Goal: Check status: Check status

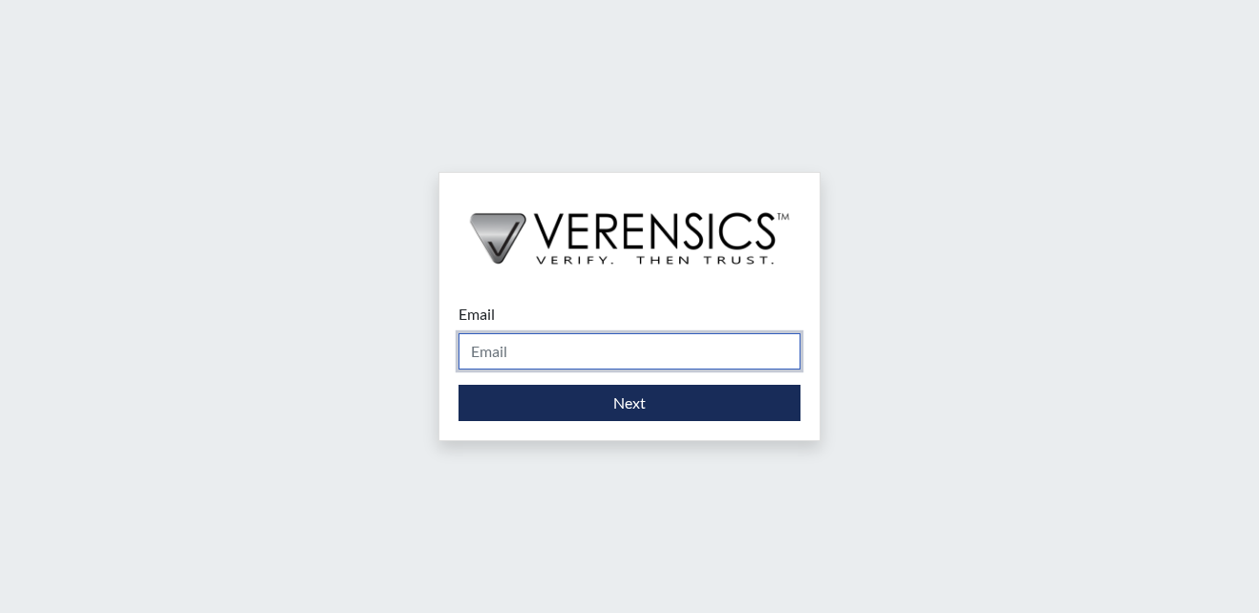
click at [570, 355] on input "Email" at bounding box center [630, 351] width 342 height 36
type input "[EMAIL_ADDRESS][PERSON_NAME][DOMAIN_NAME]"
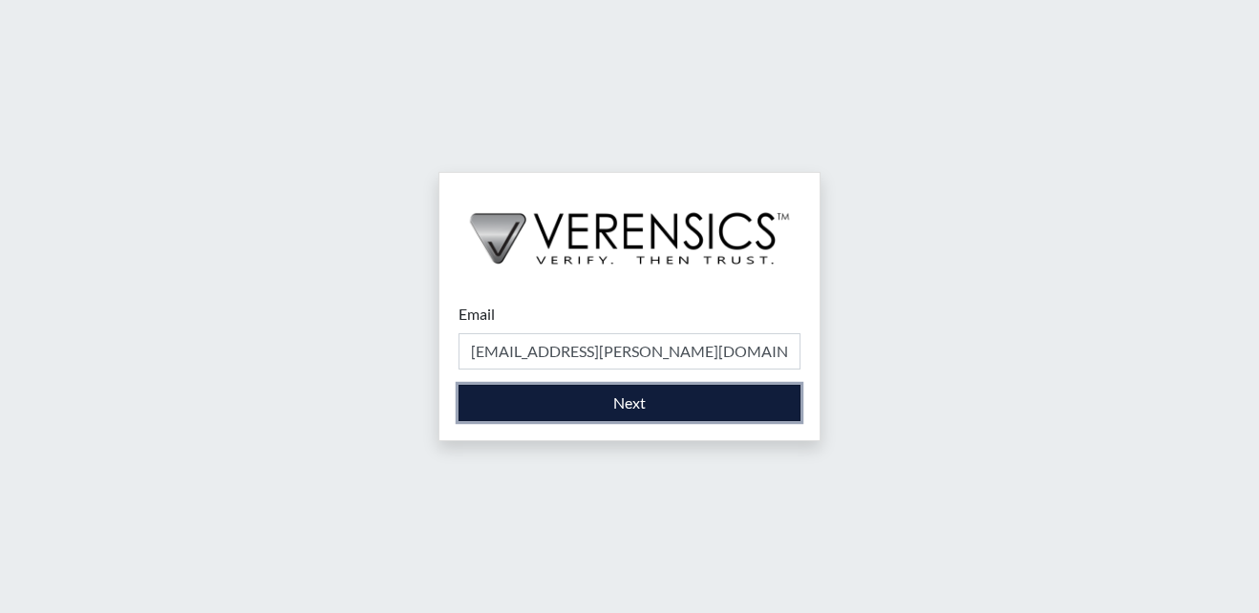
click at [605, 403] on button "Next" at bounding box center [630, 403] width 342 height 36
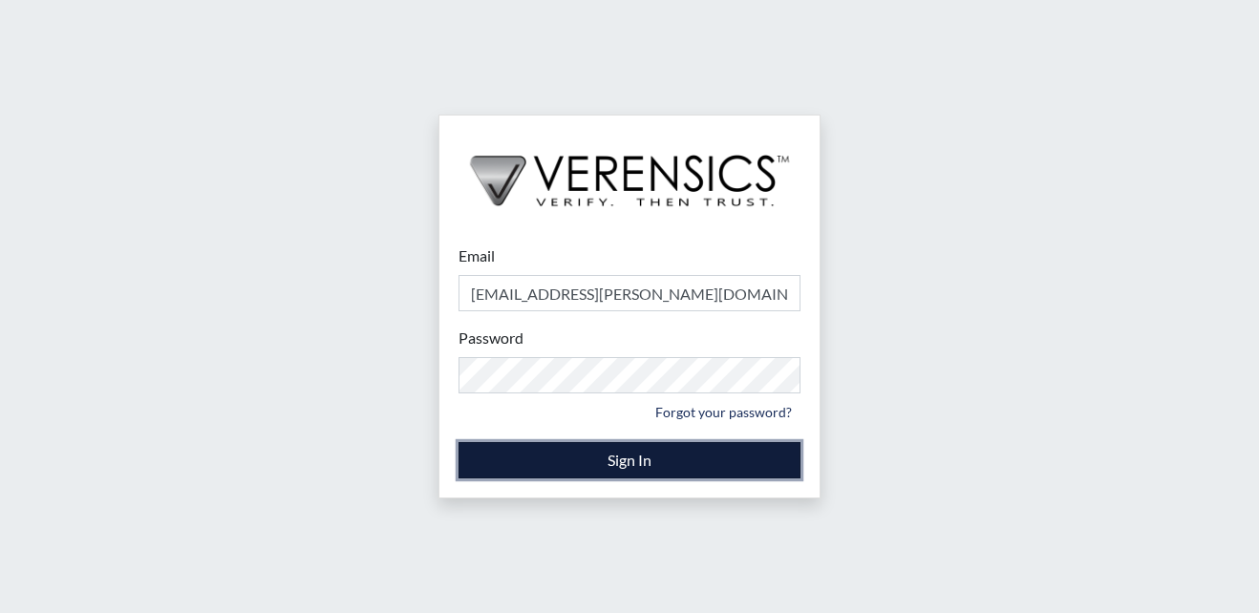
click at [591, 457] on button "Sign In" at bounding box center [630, 460] width 342 height 36
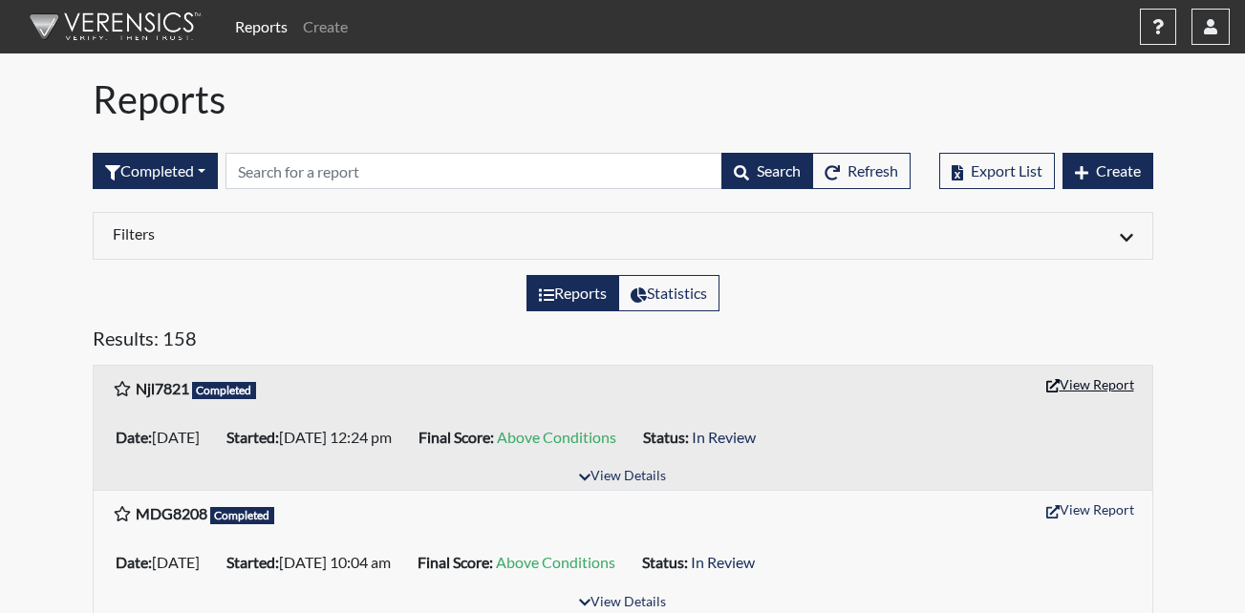
click at [1087, 379] on button "View Report" at bounding box center [1090, 385] width 105 height 30
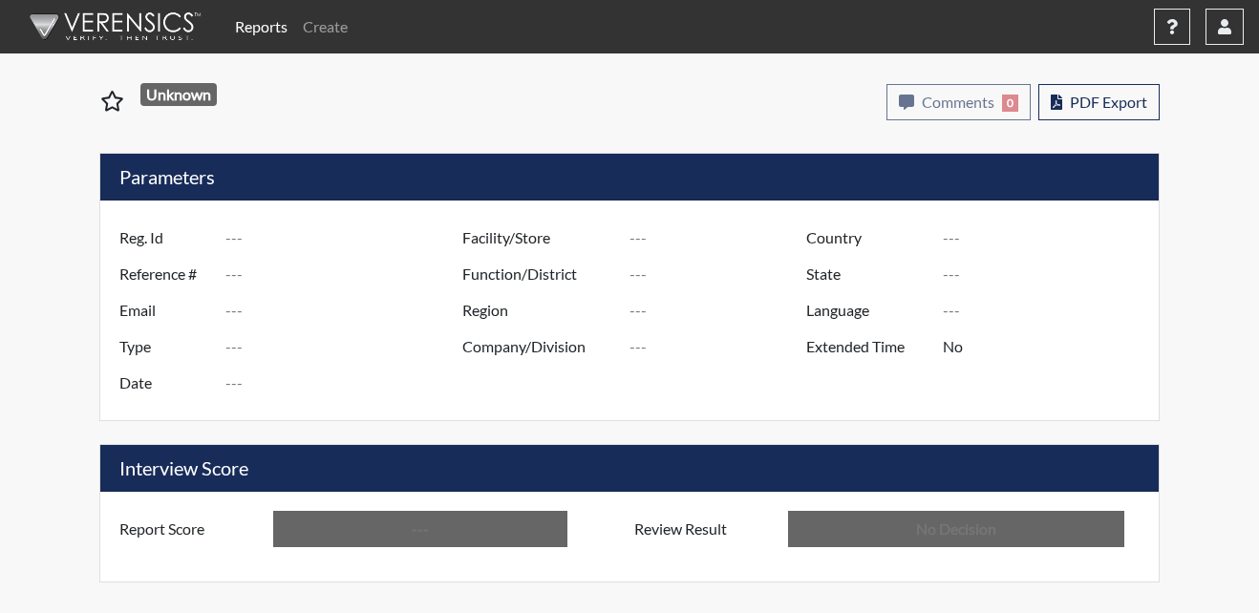
type input "Njl7821"
type input "50823"
type input "---"
type input "Corrections Pre-Employment"
type input "[DATE]"
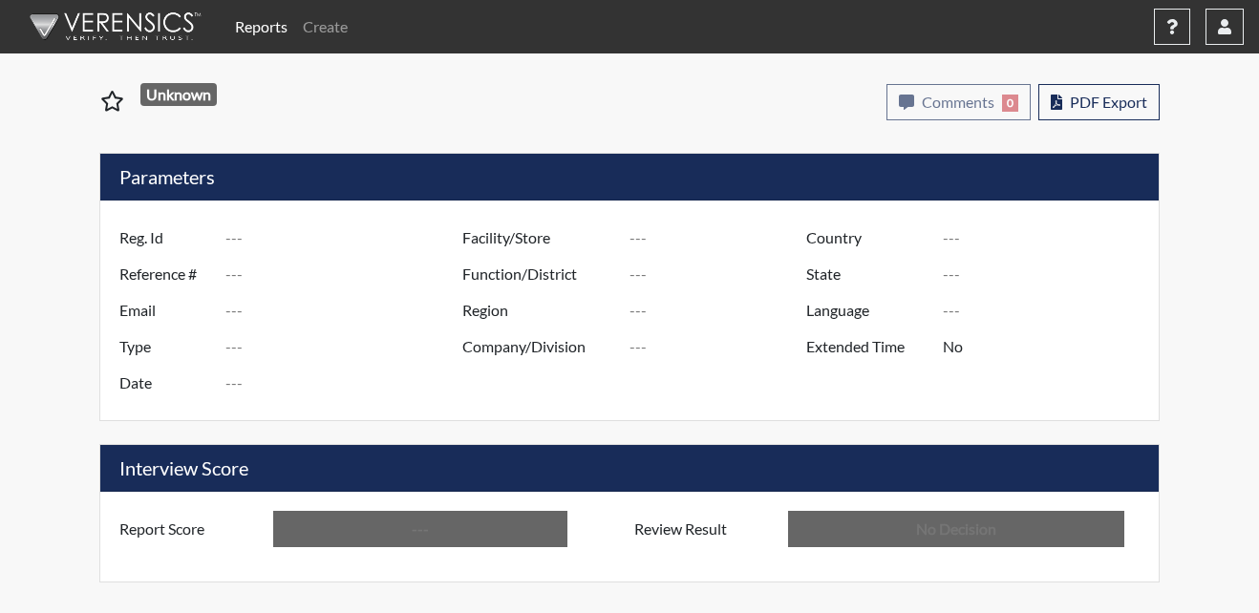
type input "Metro Re-Entry Facility"
type input "[GEOGRAPHIC_DATA]"
type input "[US_STATE]"
type input "English"
type input "Above Conditions"
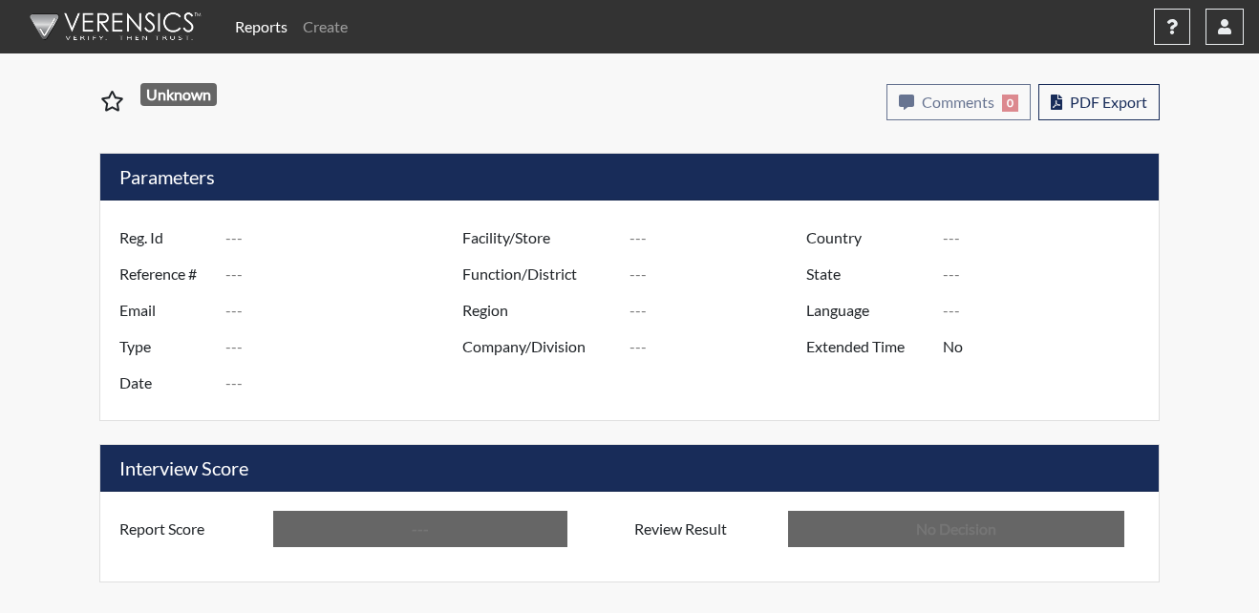
type input "In Review"
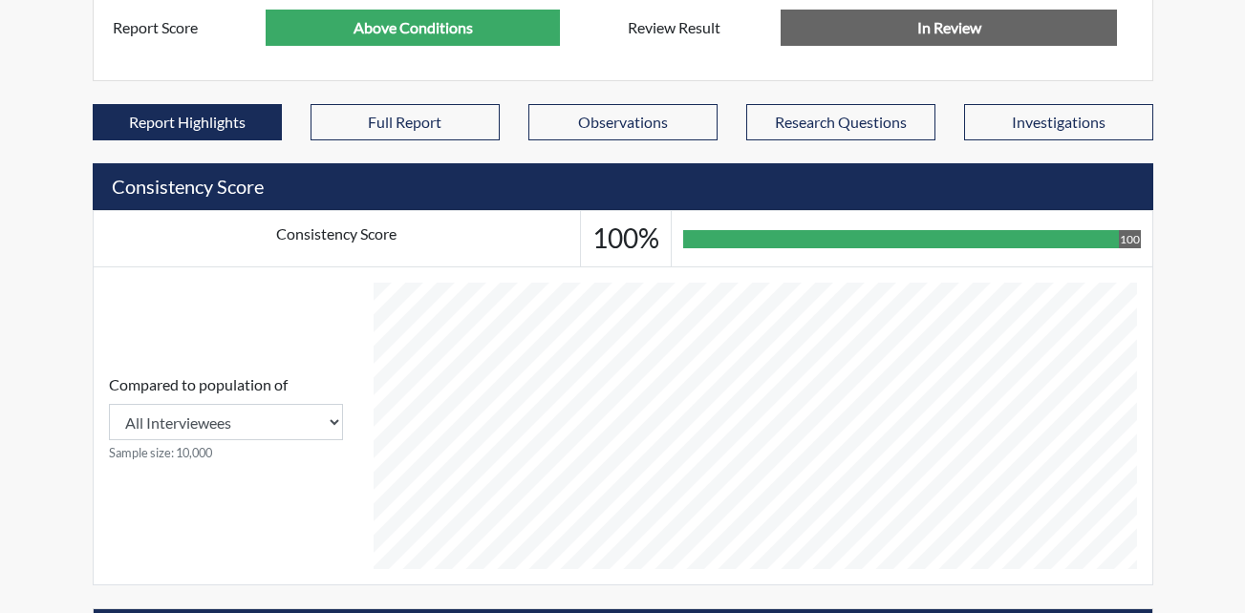
scroll to position [1025, 0]
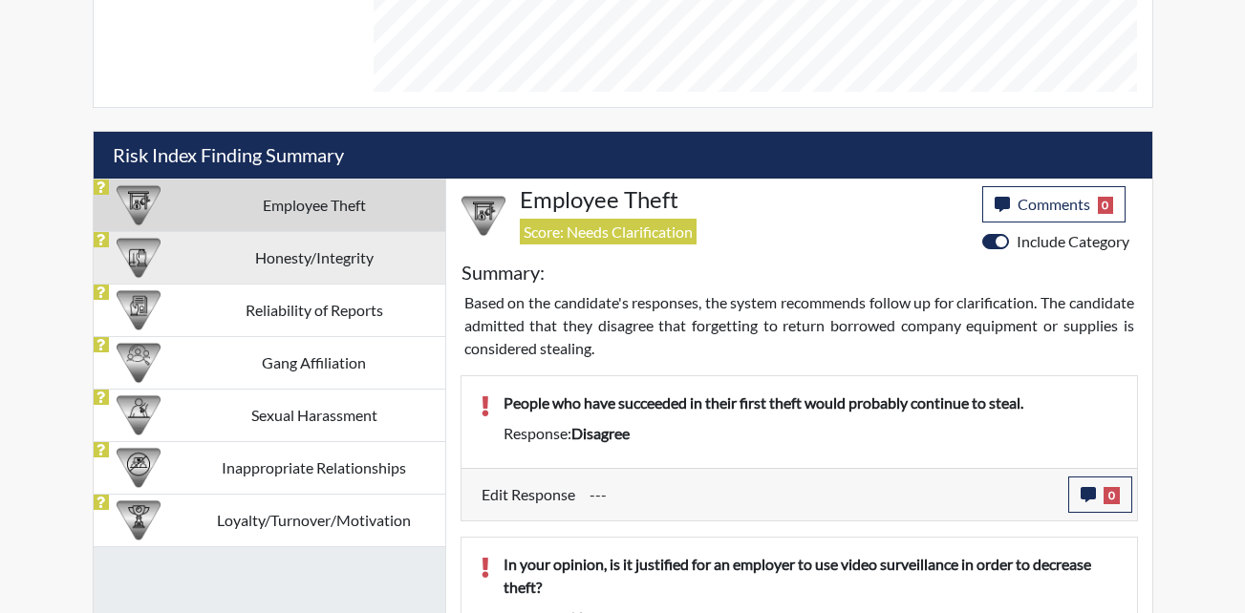
click at [303, 253] on td "Honesty/Integrity" at bounding box center [314, 257] width 262 height 53
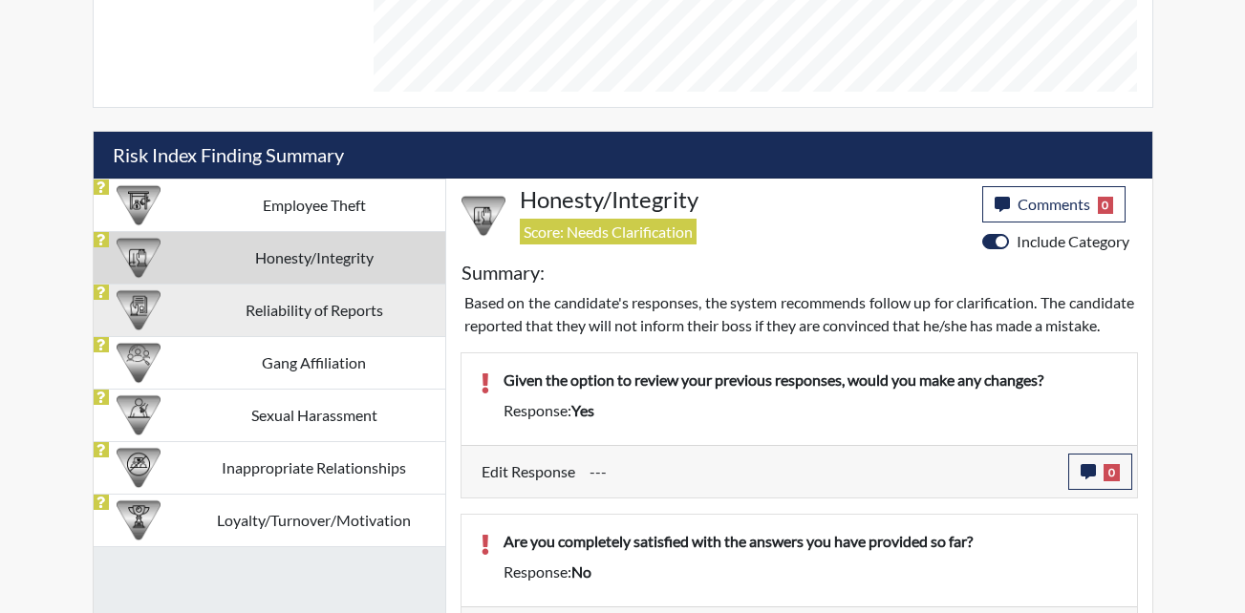
click at [292, 315] on td "Reliability of Reports" at bounding box center [314, 310] width 262 height 53
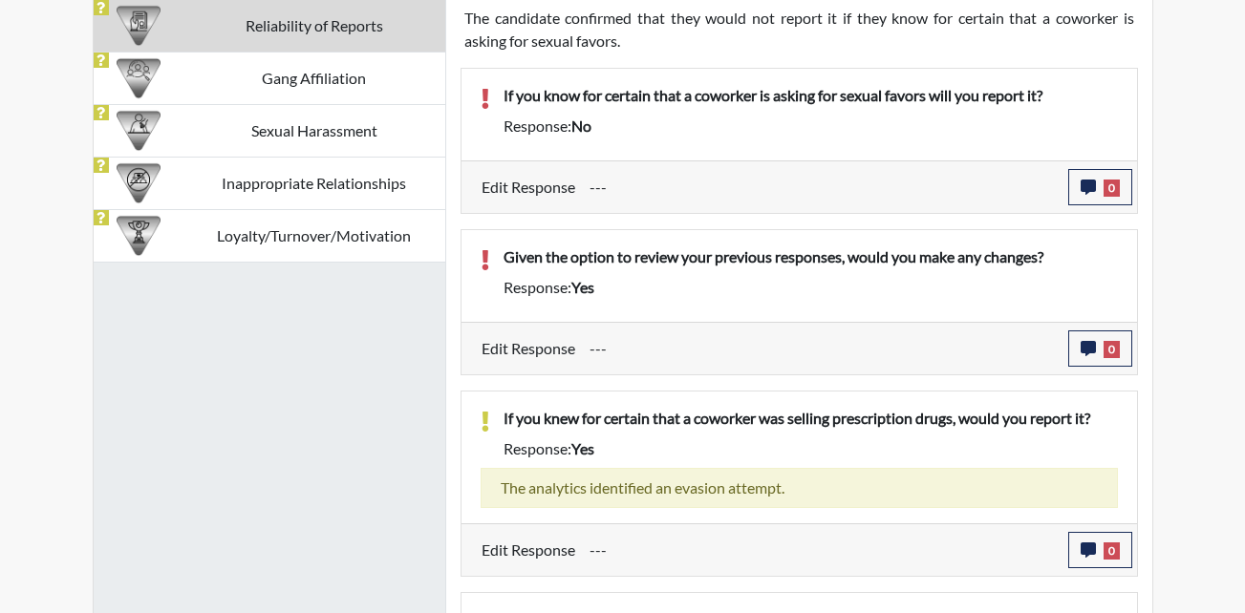
scroll to position [1285, 0]
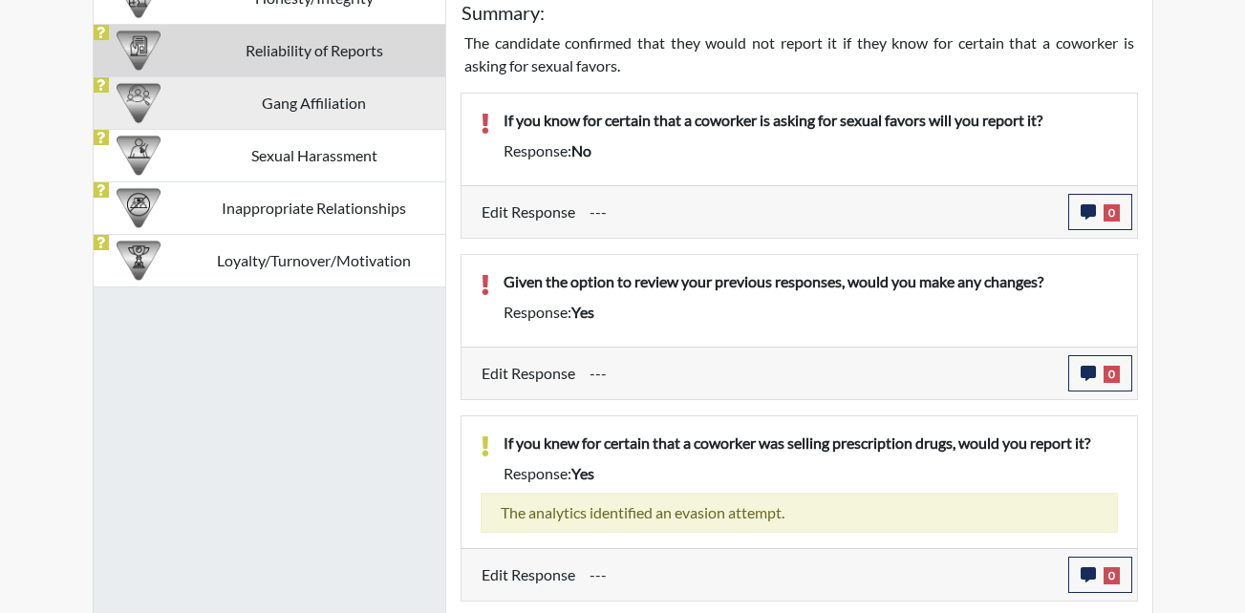
click at [265, 95] on td "Gang Affiliation" at bounding box center [314, 102] width 262 height 53
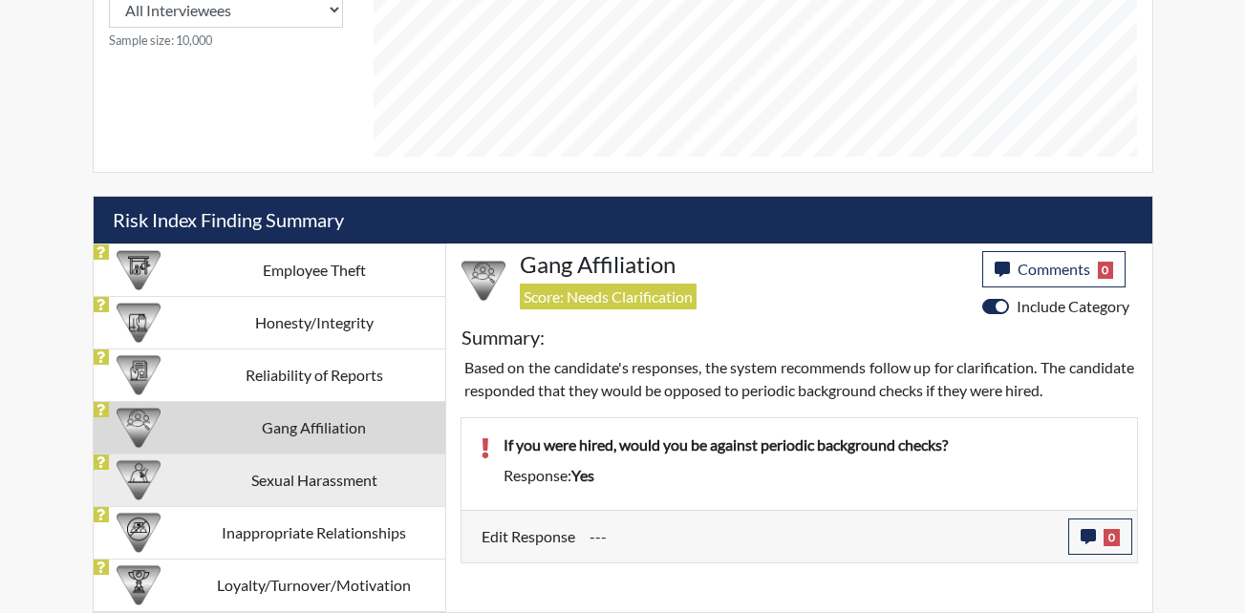
click at [316, 484] on td "Sexual Harassment" at bounding box center [314, 480] width 262 height 53
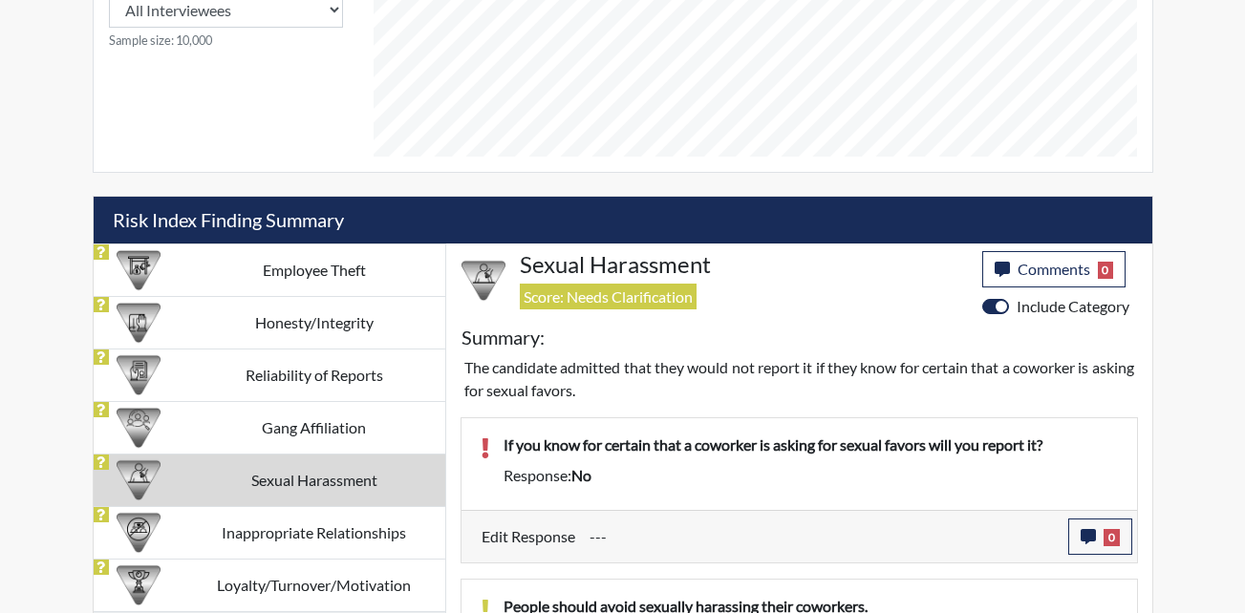
scroll to position [1113, 0]
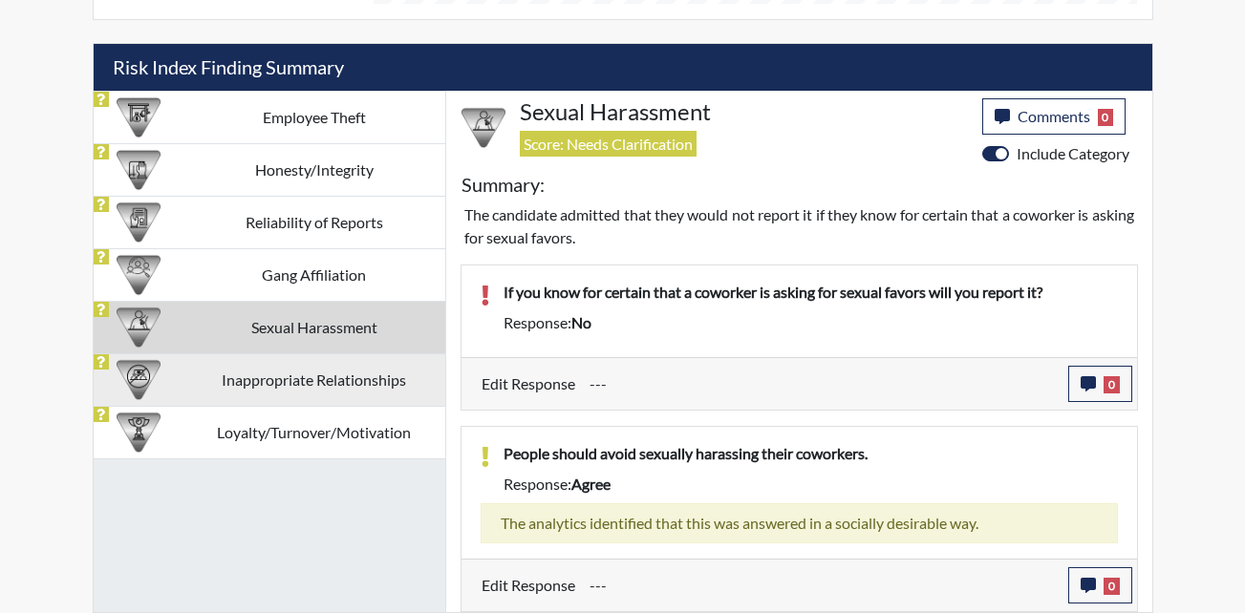
click at [312, 391] on td "Inappropriate Relationships" at bounding box center [314, 380] width 262 height 53
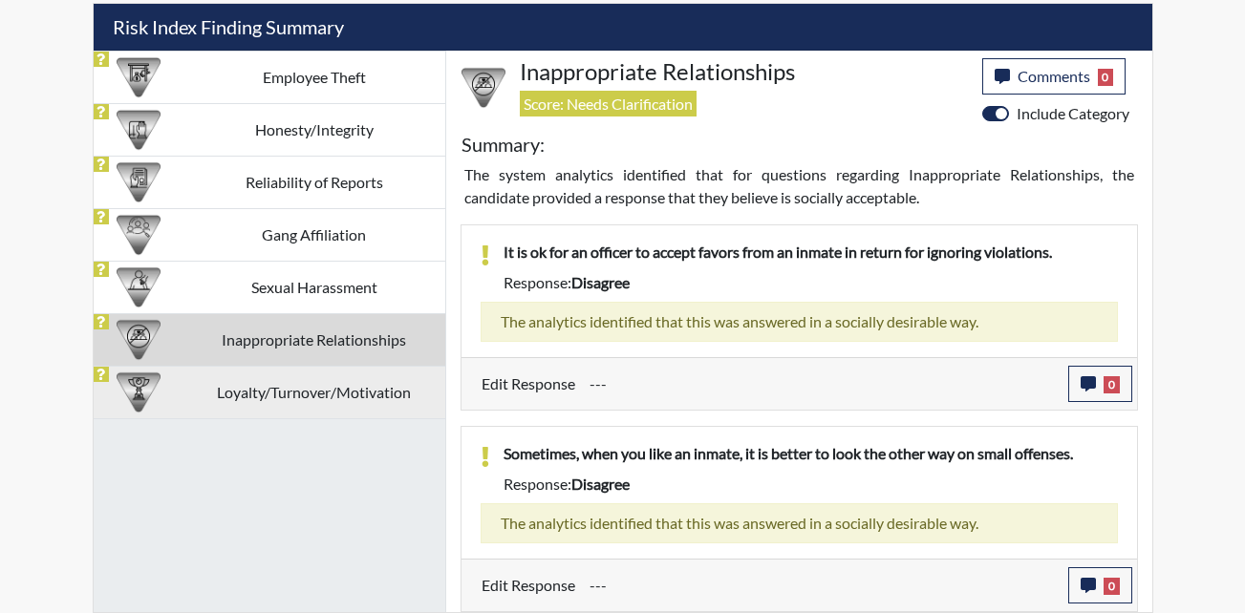
click at [299, 402] on td "Loyalty/Turnover/Motivation" at bounding box center [314, 392] width 262 height 53
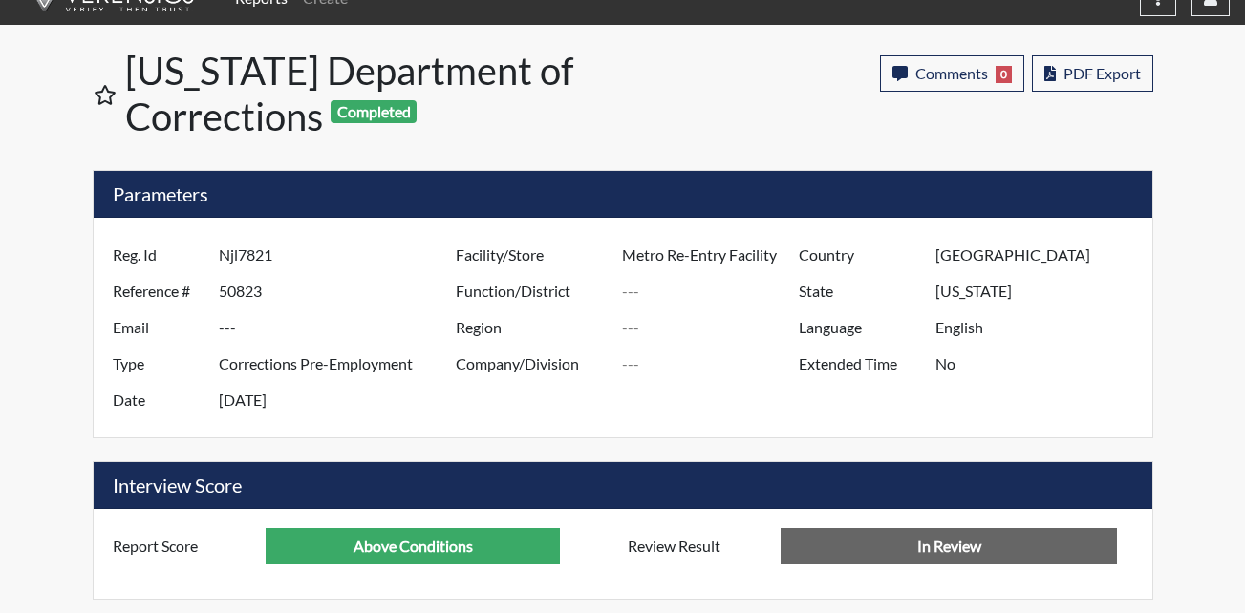
scroll to position [0, 0]
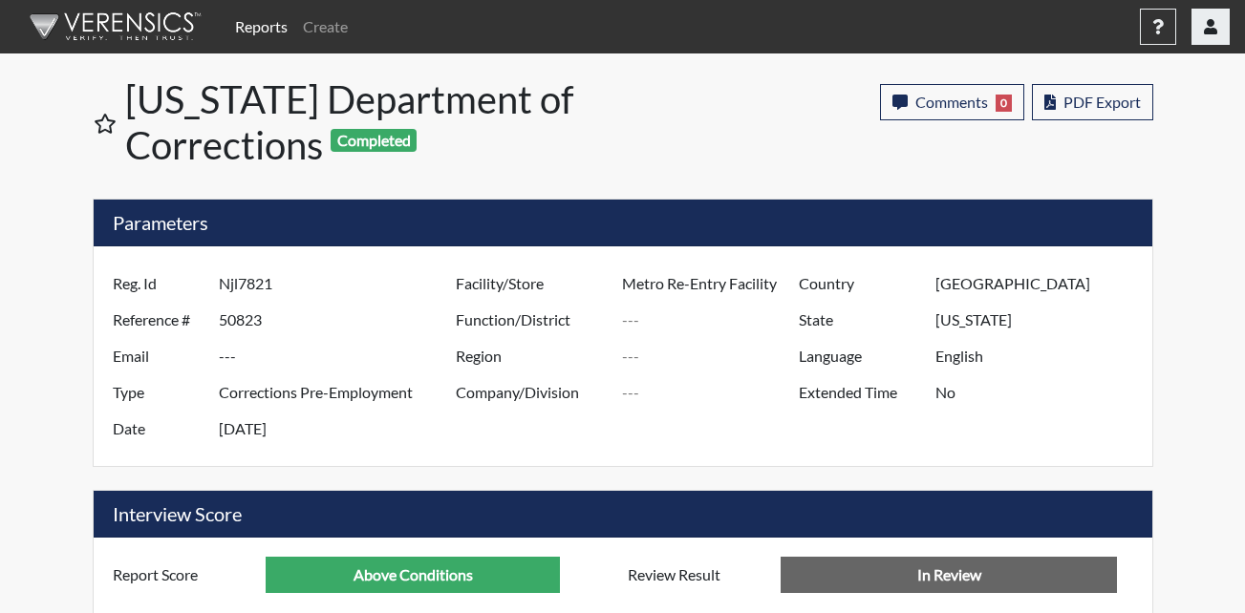
click at [1210, 29] on icon "button" at bounding box center [1210, 26] width 13 height 15
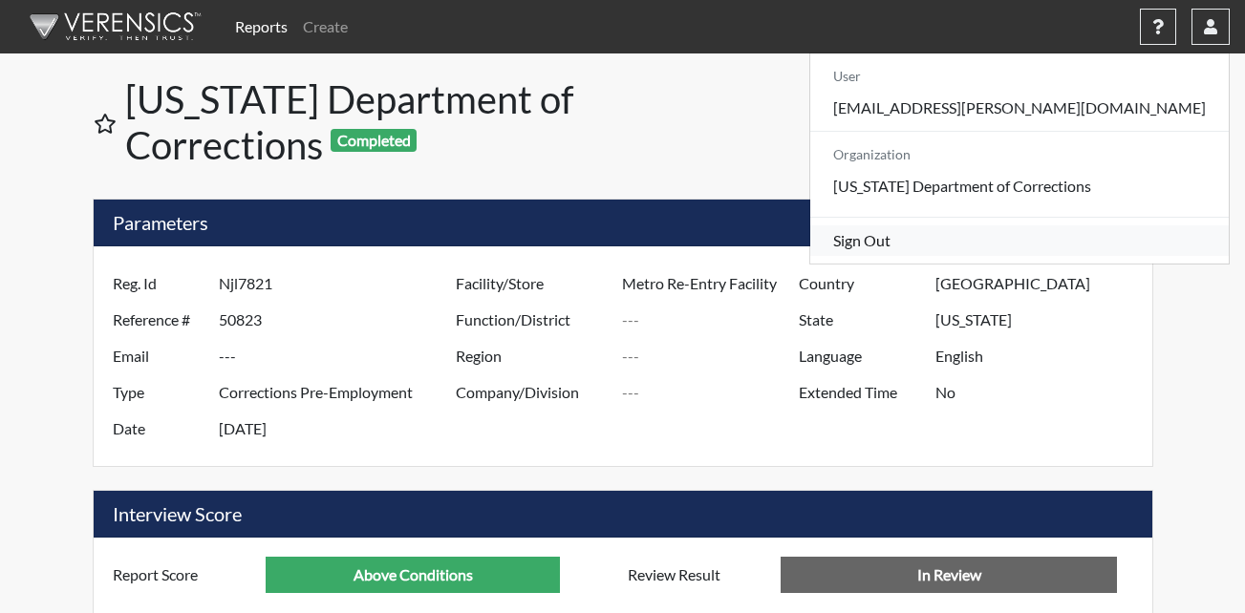
click at [1031, 256] on link "Sign Out" at bounding box center [1019, 241] width 419 height 31
